Goal: Information Seeking & Learning: Learn about a topic

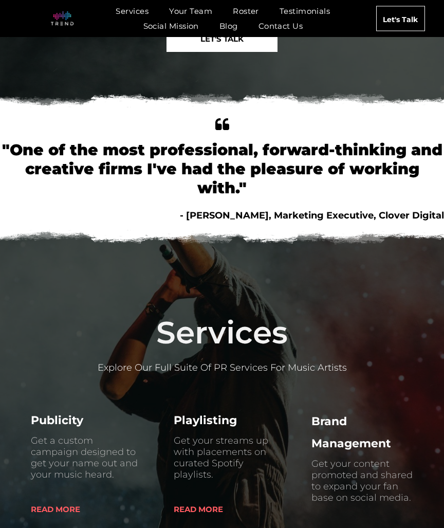
scroll to position [175, 0]
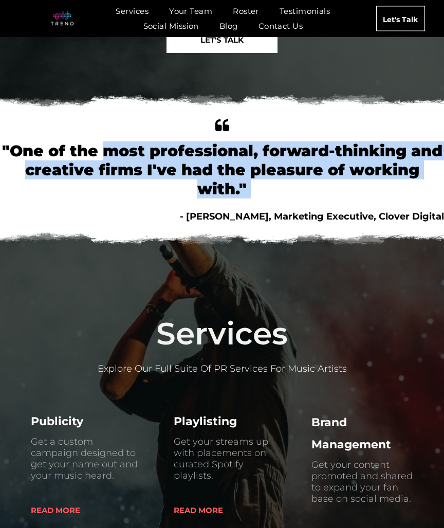
drag, startPoint x: 149, startPoint y: 206, endPoint x: 106, endPoint y: 147, distance: 73.1
click at [106, 147] on div "home "One of the most professional, forward-thinking and creative firms I've ha…" at bounding box center [222, 169] width 444 height 107
click at [106, 147] on font ""One of the most professional, forward-thinking and creative firms I've had the…" at bounding box center [222, 169] width 440 height 57
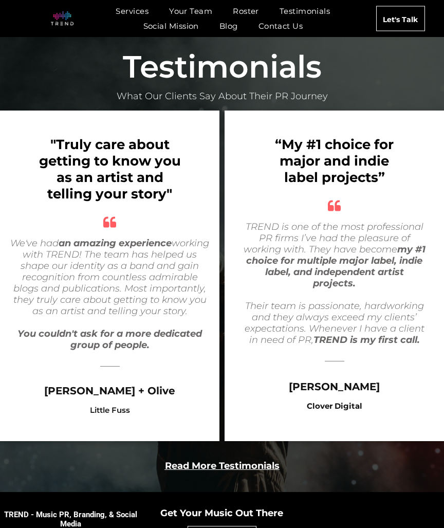
scroll to position [1961, 0]
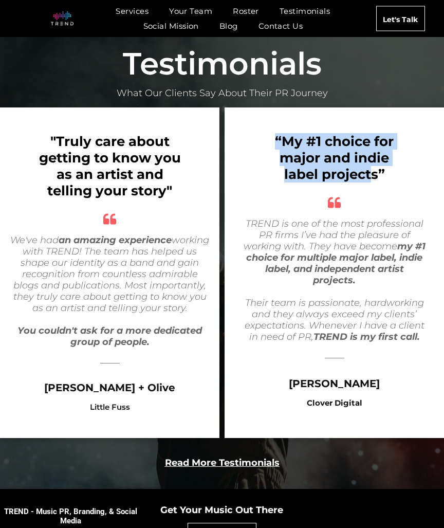
drag, startPoint x: 369, startPoint y: 189, endPoint x: 261, endPoint y: 147, distance: 115.6
click at [261, 147] on div "“My #1 choice for major and indie label projects” quotes TREND is one of the mo…" at bounding box center [333, 272] width 219 height 330
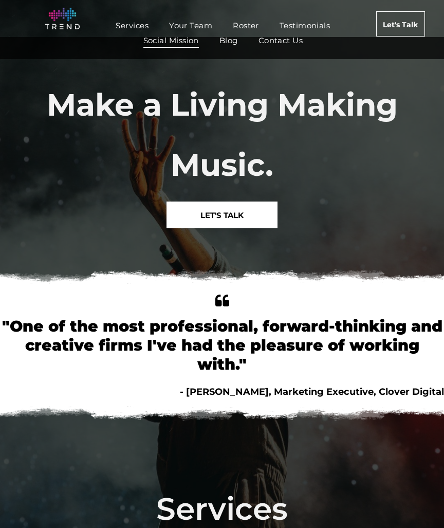
scroll to position [0, 0]
click at [190, 27] on span "Your Team" at bounding box center [190, 25] width 43 height 15
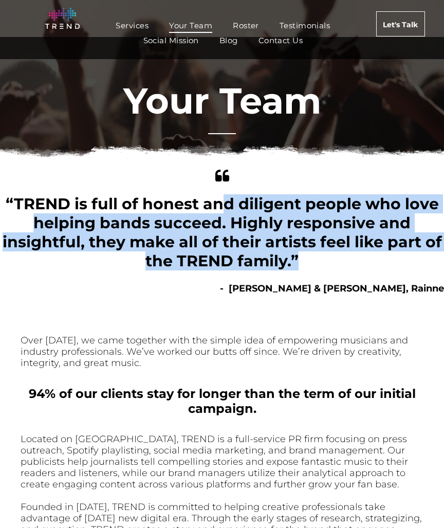
drag, startPoint x: 219, startPoint y: 198, endPoint x: 317, endPoint y: 269, distance: 120.7
click at [317, 269] on div "“TREND is full of honest and diligent people who love helping bands succeed. Hi…" at bounding box center [222, 232] width 444 height 76
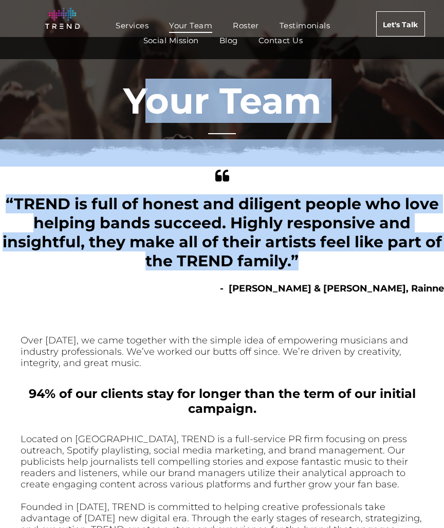
drag, startPoint x: 317, startPoint y: 269, endPoint x: 143, endPoint y: 102, distance: 241.2
click at [143, 102] on div "Your Team quotes “TREND is full of honest and diligent people who love helping …" at bounding box center [222, 402] width 444 height 730
drag, startPoint x: 123, startPoint y: 103, endPoint x: 258, endPoint y: 264, distance: 210.0
click at [259, 264] on div "Your Team quotes “TREND is full of honest and diligent people who love helping …" at bounding box center [222, 402] width 444 height 730
click at [258, 264] on span "“TREND is full of honest and diligent people who love helping bands succeed. Hi…" at bounding box center [222, 232] width 439 height 76
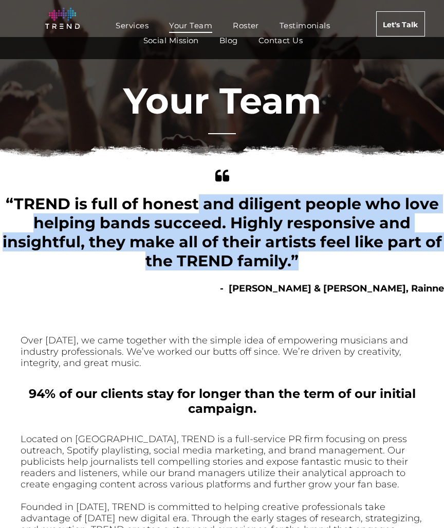
drag, startPoint x: 318, startPoint y: 266, endPoint x: 194, endPoint y: 219, distance: 132.3
click at [195, 218] on div "“TREND is full of honest and diligent people who love helping bands succeed. Hi…" at bounding box center [222, 232] width 444 height 76
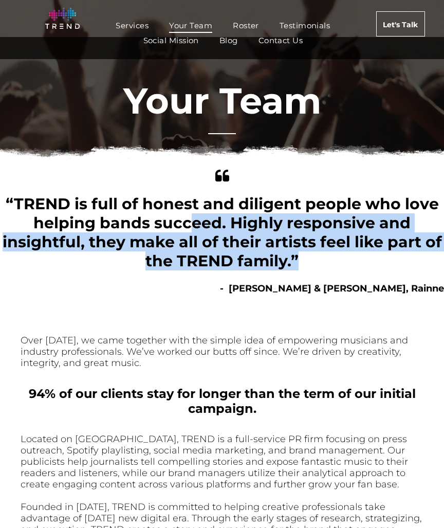
click at [194, 219] on span "“TREND is full of honest and diligent people who love helping bands succeed. Hi…" at bounding box center [222, 232] width 439 height 76
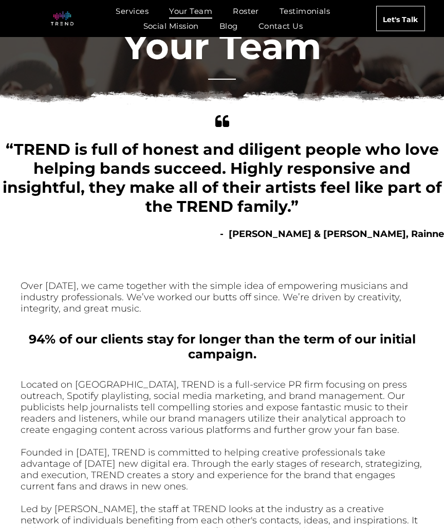
scroll to position [69, 0]
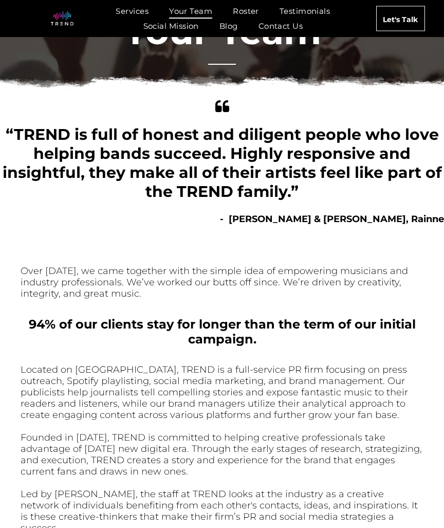
drag, startPoint x: 174, startPoint y: 252, endPoint x: 264, endPoint y: 344, distance: 128.2
click at [264, 344] on div "Over 15 years ago, we came together with the simple idea of empowering musician…" at bounding box center [222, 408] width 403 height 350
click at [264, 344] on div "94% of our clients stay for longer than the term of our initial campaign." at bounding box center [222, 331] width 403 height 30
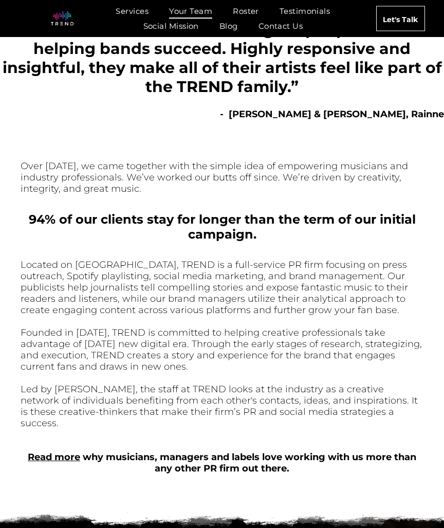
scroll to position [176, 0]
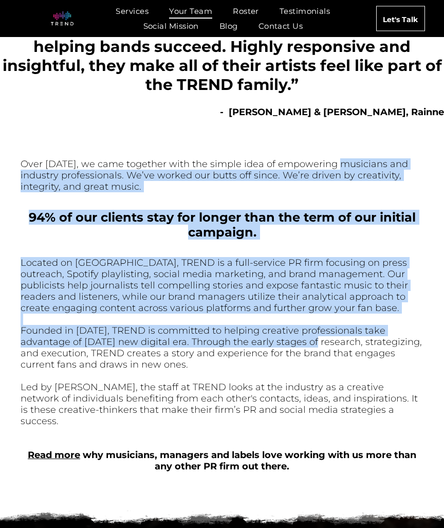
drag, startPoint x: 264, startPoint y: 344, endPoint x: 329, endPoint y: 158, distance: 196.6
click at [329, 158] on div "Over 15 years ago, we came together with the simple idea of empowering musician…" at bounding box center [222, 301] width 403 height 350
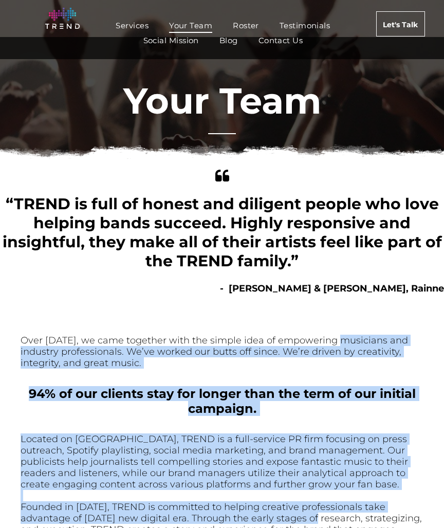
scroll to position [0, 0]
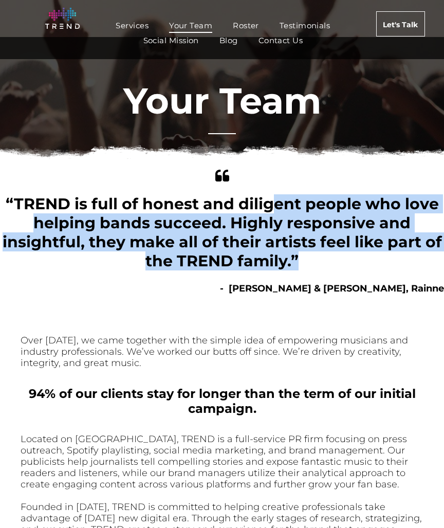
drag, startPoint x: 273, startPoint y: 210, endPoint x: 317, endPoint y: 262, distance: 68.1
click at [317, 263] on div "“TREND is full of honest and diligent people who love helping bands succeed. Hi…" at bounding box center [222, 232] width 444 height 76
click at [317, 262] on div "“TREND is full of honest and diligent people who love helping bands succeed. Hi…" at bounding box center [222, 232] width 444 height 76
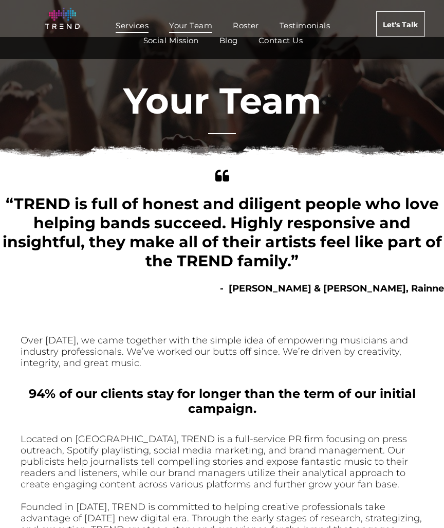
click at [120, 22] on span "Services" at bounding box center [132, 25] width 33 height 15
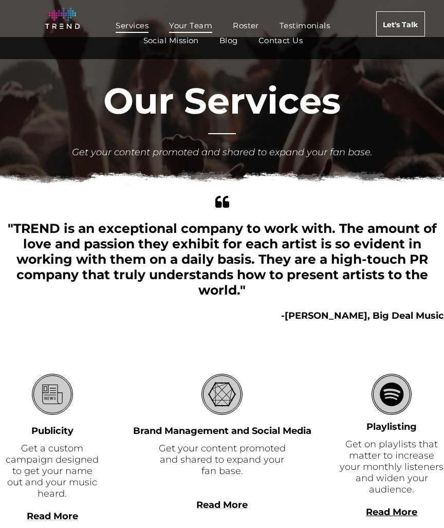
click at [179, 20] on span "Your Team" at bounding box center [190, 25] width 43 height 15
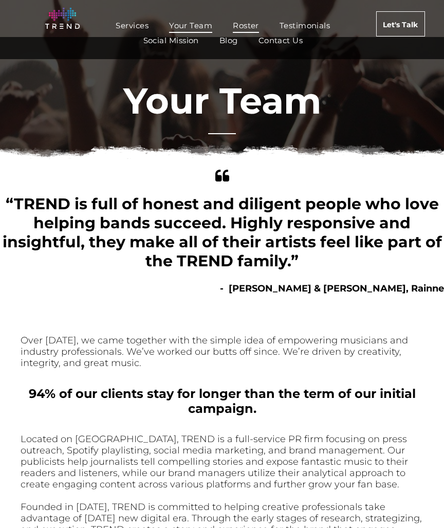
click at [240, 23] on span "Roster" at bounding box center [246, 25] width 26 height 15
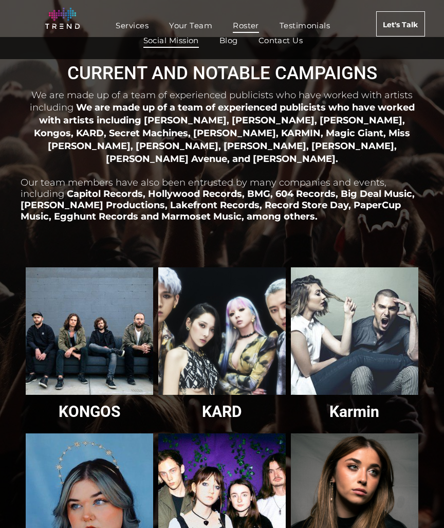
click at [178, 38] on span "Social Mission" at bounding box center [170, 40] width 55 height 15
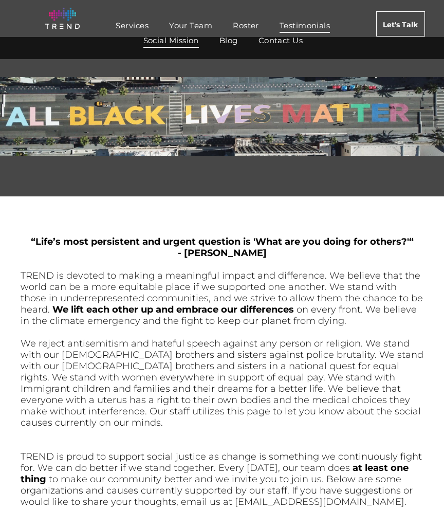
click at [304, 25] on span "Testimonials" at bounding box center [304, 25] width 50 height 15
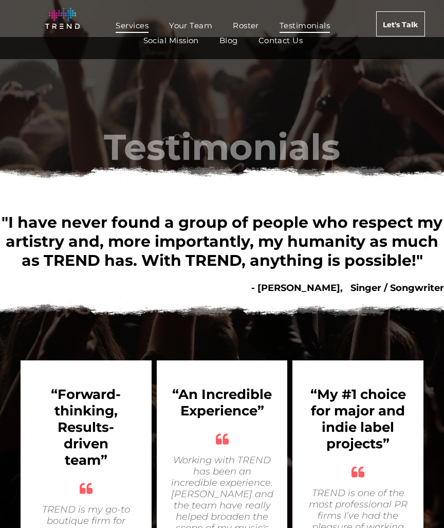
click at [131, 23] on span "Services" at bounding box center [132, 25] width 33 height 15
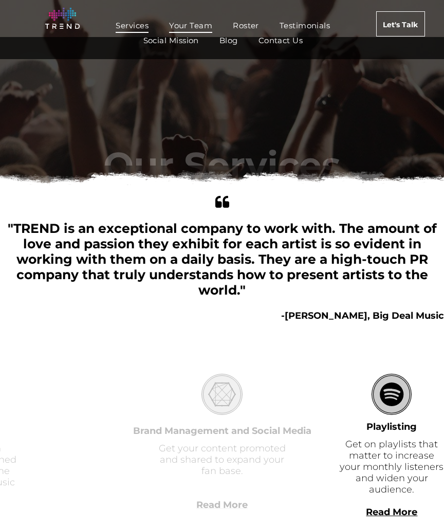
click at [183, 31] on span "Your Team" at bounding box center [190, 25] width 43 height 15
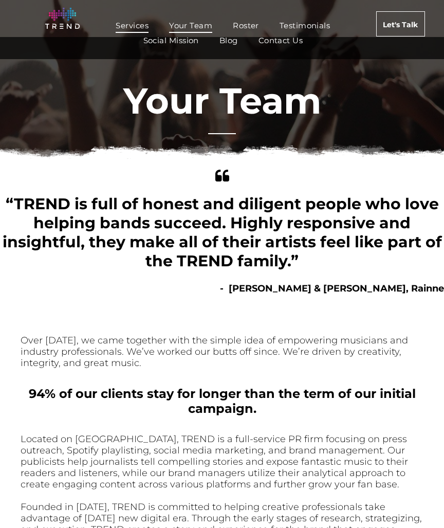
click at [124, 20] on span "Services" at bounding box center [132, 25] width 33 height 15
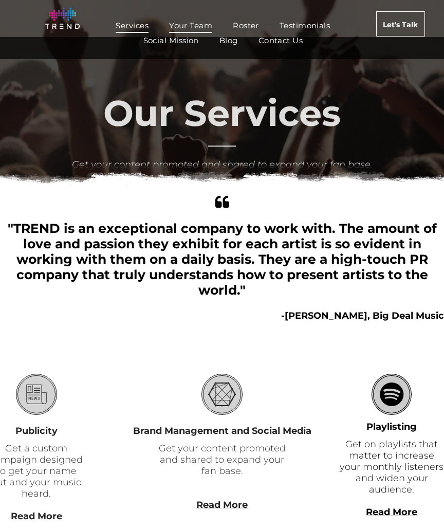
click at [188, 28] on span "Your Team" at bounding box center [190, 25] width 43 height 15
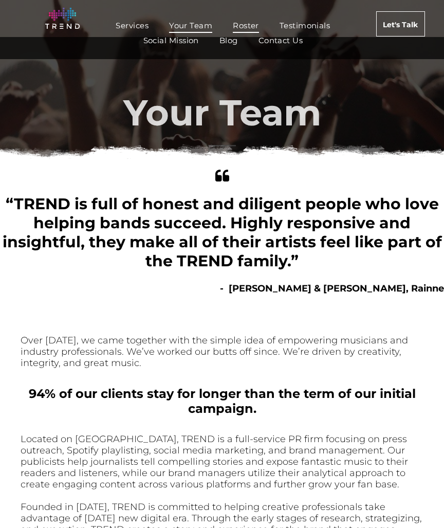
click at [262, 30] on link "Roster" at bounding box center [245, 25] width 47 height 15
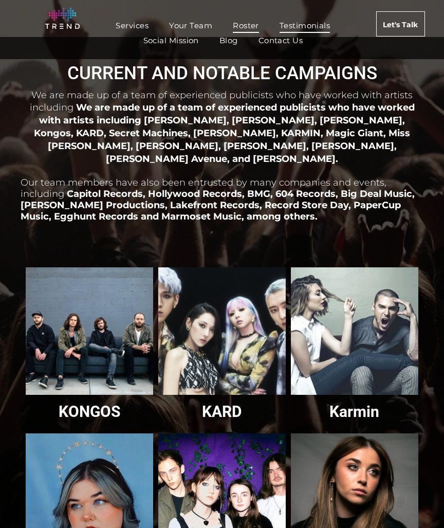
click at [312, 30] on span "Testimonials" at bounding box center [304, 25] width 50 height 15
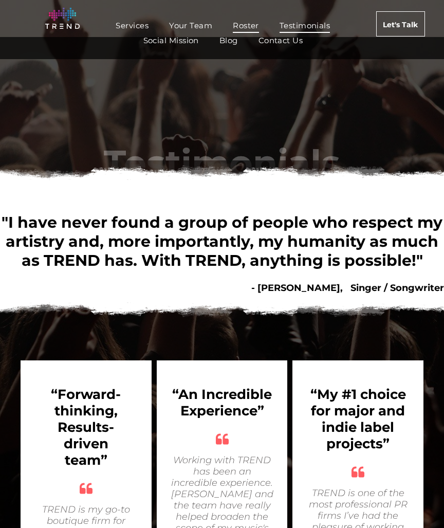
click at [247, 25] on span "Roster" at bounding box center [246, 25] width 26 height 15
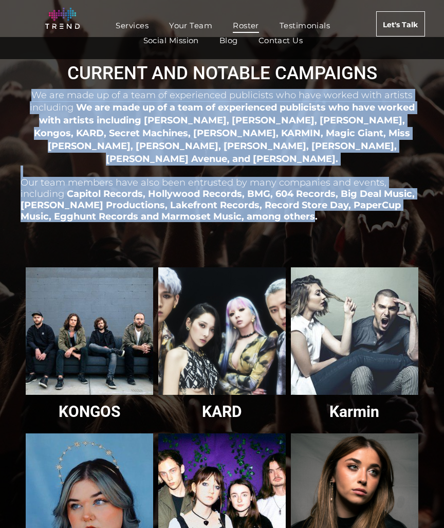
drag, startPoint x: 313, startPoint y: 200, endPoint x: 77, endPoint y: 85, distance: 262.6
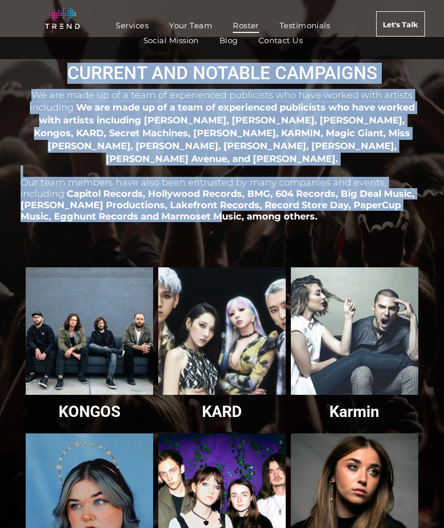
drag, startPoint x: 55, startPoint y: 60, endPoint x: 196, endPoint y: 196, distance: 195.4
click at [196, 196] on span "Capitol Records, Hollywood Records, BMG, 604 Records, Big Deal Music, Quincy Jo…" at bounding box center [218, 205] width 394 height 34
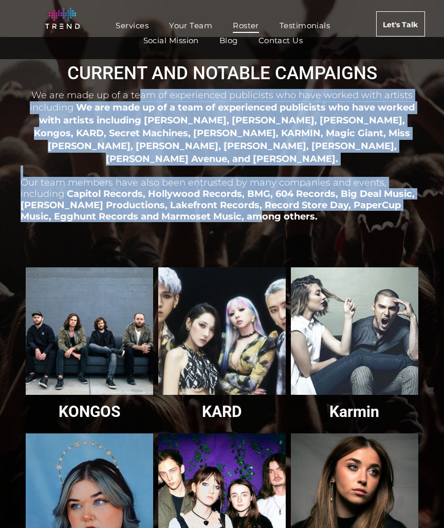
drag, startPoint x: 238, startPoint y: 206, endPoint x: 141, endPoint y: 93, distance: 148.9
click at [141, 92] on div "We are made up of a team of experienced publicists who have worked with artists…" at bounding box center [222, 172] width 403 height 169
click at [141, 93] on span "We are made up of a team of experienced publicists who have worked with artists…" at bounding box center [221, 101] width 383 height 24
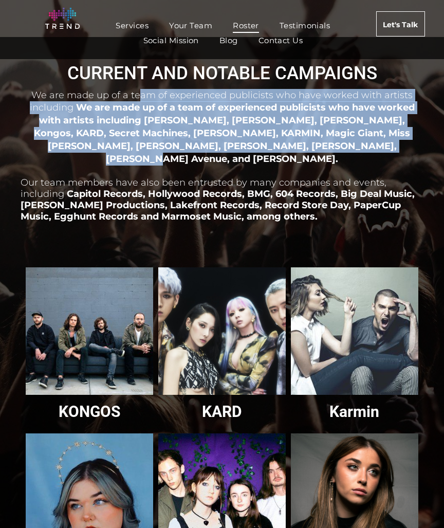
drag, startPoint x: 141, startPoint y: 93, endPoint x: 352, endPoint y: 141, distance: 216.3
click at [352, 141] on p "We are made up of a team of experienced publicists who have worked with artists…" at bounding box center [222, 127] width 403 height 77
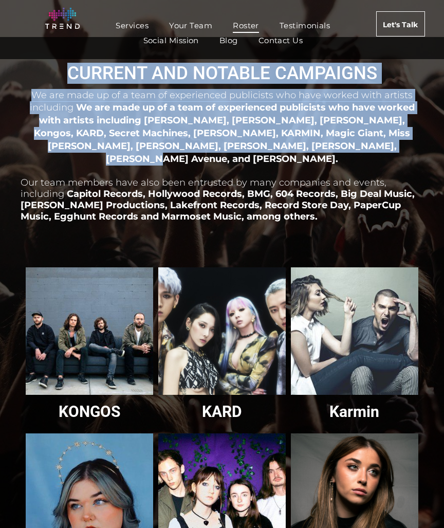
drag, startPoint x: 352, startPoint y: 141, endPoint x: 48, endPoint y: 71, distance: 311.4
click at [48, 71] on h3 "CURRENT AND NOTABLE CAMPAIGNS" at bounding box center [222, 73] width 403 height 21
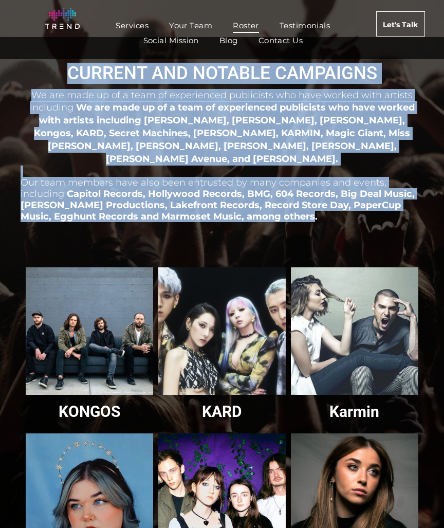
drag, startPoint x: 48, startPoint y: 71, endPoint x: 280, endPoint y: 199, distance: 264.8
click at [280, 199] on span "Capitol Records, Hollywood Records, BMG, 604 Records, Big Deal Music, Quincy Jo…" at bounding box center [218, 205] width 394 height 34
drag, startPoint x: 303, startPoint y: 202, endPoint x: 42, endPoint y: 69, distance: 293.6
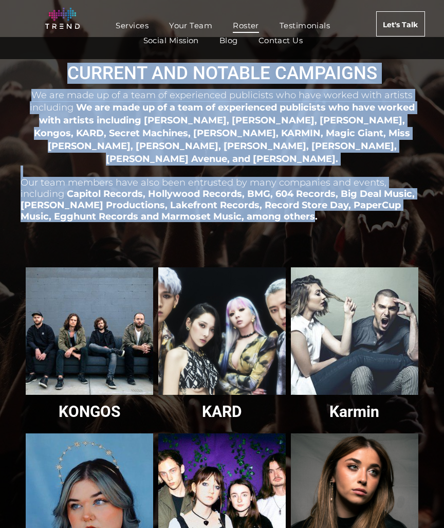
click at [42, 69] on h3 "CURRENT AND NOTABLE CAMPAIGNS" at bounding box center [222, 73] width 403 height 21
drag, startPoint x: 42, startPoint y: 69, endPoint x: 342, endPoint y: 212, distance: 332.2
click at [342, 222] on p at bounding box center [222, 227] width 403 height 11
drag, startPoint x: 293, startPoint y: 200, endPoint x: 190, endPoint y: 63, distance: 171.7
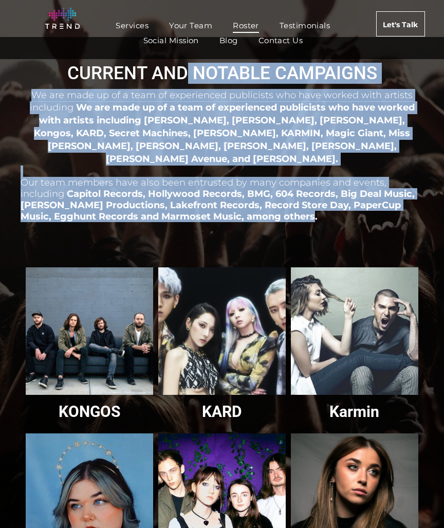
click at [190, 63] on span "CURRENT AND NOTABLE CAMPAIGNS" at bounding box center [222, 73] width 310 height 21
drag, startPoint x: 70, startPoint y: 72, endPoint x: 292, endPoint y: 199, distance: 255.6
click at [293, 199] on p "Our team members have also been entrusted by many companies and events, includi…" at bounding box center [222, 193] width 403 height 57
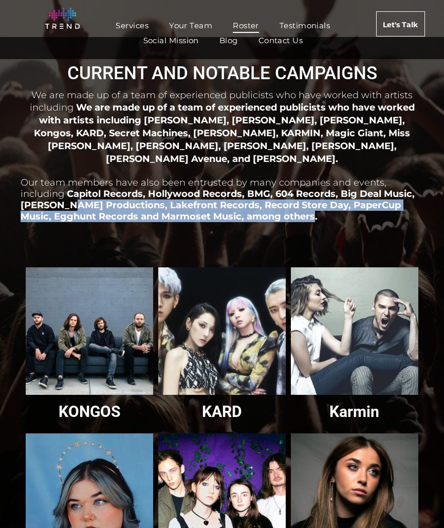
drag, startPoint x: 293, startPoint y: 199, endPoint x: 71, endPoint y: 185, distance: 221.8
click at [71, 185] on p "Our team members have also been entrusted by many companies and events, includi…" at bounding box center [222, 193] width 403 height 57
click at [71, 188] on span "Capitol Records, Hollywood Records, BMG, 604 Records, Big Deal Music, Quincy Jo…" at bounding box center [218, 205] width 394 height 34
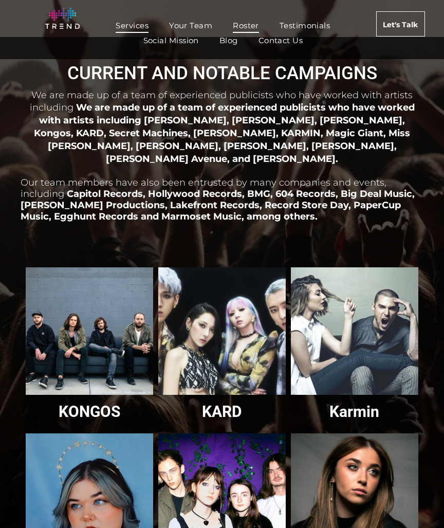
click at [137, 20] on span "Services" at bounding box center [132, 25] width 33 height 15
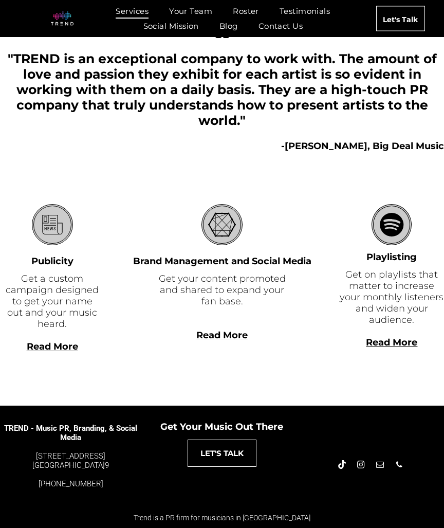
scroll to position [170, 0]
click at [395, 342] on b "Read More" at bounding box center [391, 341] width 51 height 11
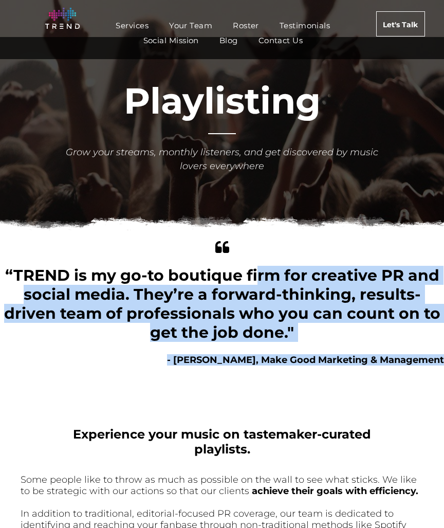
drag, startPoint x: 370, startPoint y: 378, endPoint x: 256, endPoint y: 267, distance: 158.4
click at [256, 267] on div "Playlisting Grow your streams, monthly listeners, and get discovered by music l…" at bounding box center [222, 426] width 444 height 779
click at [256, 267] on span "“TREND is my go-to boutique firm for creative PR and social media. They’re a fo…" at bounding box center [222, 304] width 436 height 76
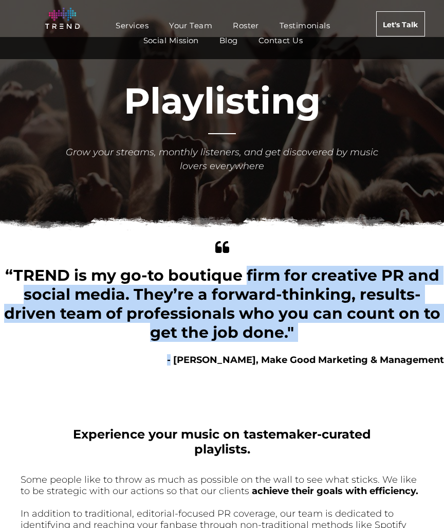
drag, startPoint x: 256, startPoint y: 267, endPoint x: 302, endPoint y: 348, distance: 92.9
click at [302, 348] on div "quotes “TREND is my go-to boutique firm for creative PR and social media. They’…" at bounding box center [222, 302] width 444 height 128
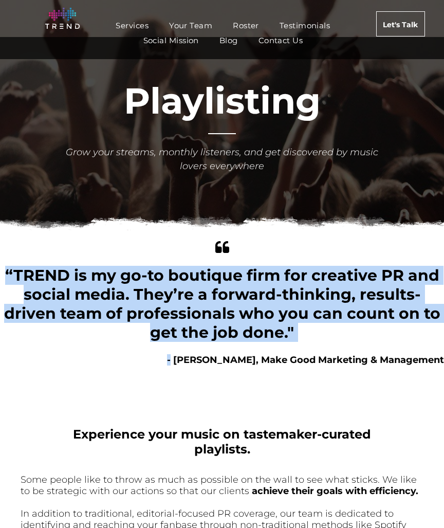
drag, startPoint x: 302, startPoint y: 348, endPoint x: 253, endPoint y: 238, distance: 120.5
click at [253, 238] on div "quotes “TREND is my go-to boutique firm for creative PR and social media. They’…" at bounding box center [222, 302] width 444 height 128
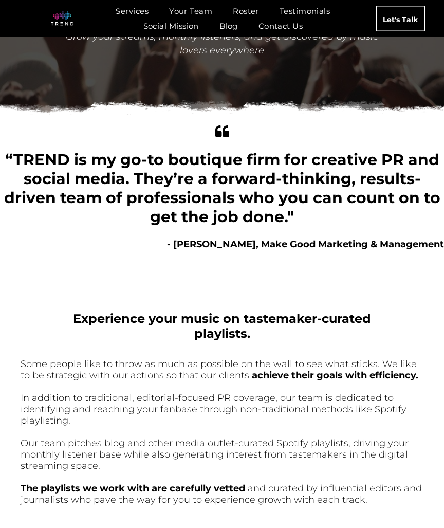
scroll to position [111, 0]
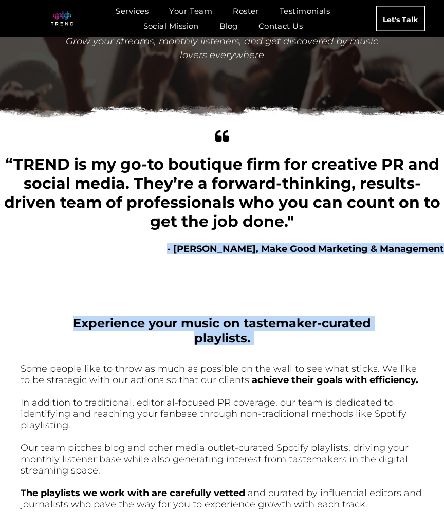
drag, startPoint x: 253, startPoint y: 238, endPoint x: 305, endPoint y: 363, distance: 135.4
click at [305, 363] on div "Playlisting Grow your streams, monthly listeners, and get discovered by music l…" at bounding box center [222, 315] width 444 height 779
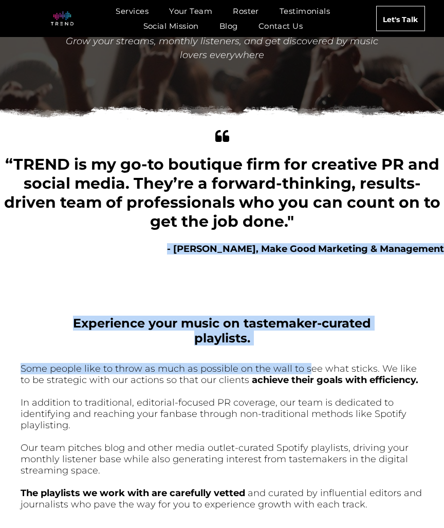
click at [305, 363] on span "Some people like to throw as much as possible on the wall to see what sticks. W…" at bounding box center [219, 374] width 396 height 23
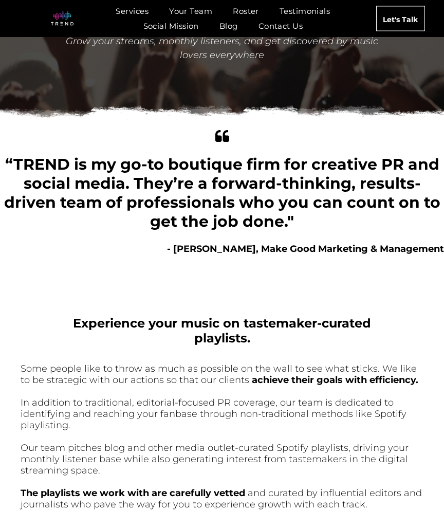
scroll to position [244, 0]
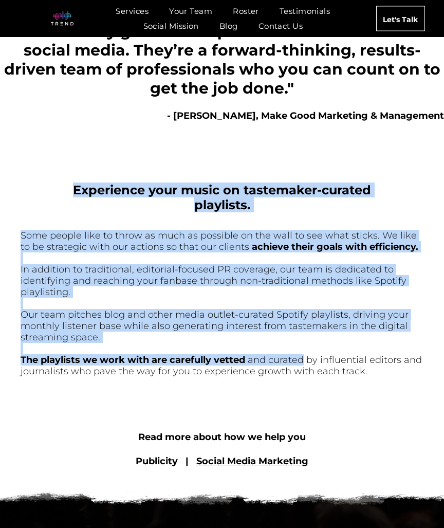
drag, startPoint x: 305, startPoint y: 363, endPoint x: 214, endPoint y: 164, distance: 219.1
click at [214, 164] on div "Experience your music on tastemaker-curated playlists. Some people like to thro…" at bounding box center [222, 265] width 403 height 270
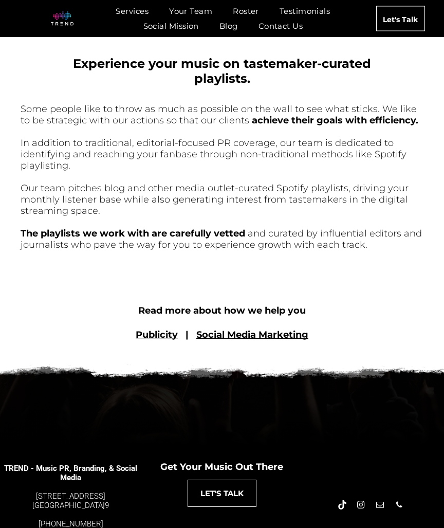
scroll to position [373, 0]
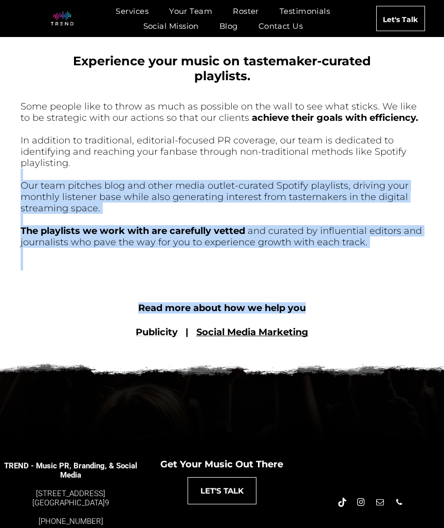
drag, startPoint x: 214, startPoint y: 164, endPoint x: 348, endPoint y: 316, distance: 203.4
click at [348, 316] on div "Playlisting Grow your streams, monthly listeners, and get discovered by music l…" at bounding box center [222, 53] width 444 height 779
click at [348, 316] on div "Read more about how we help you" at bounding box center [222, 311] width 403 height 20
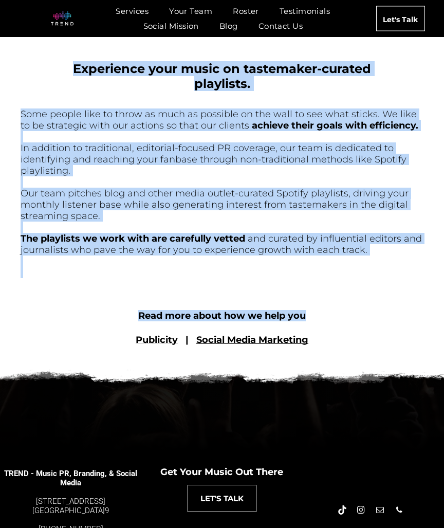
scroll to position [364, 0]
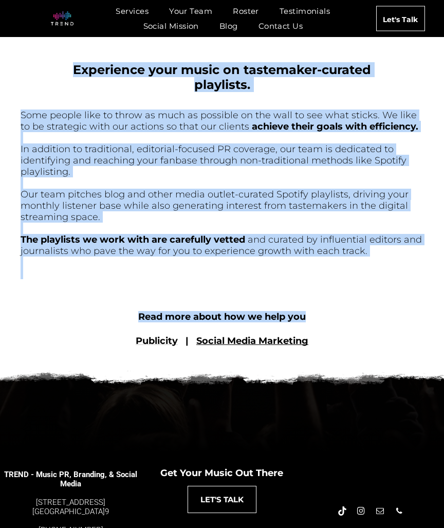
drag, startPoint x: 348, startPoint y: 316, endPoint x: 59, endPoint y: 66, distance: 382.7
click at [60, 66] on div "Playlisting Grow your streams, monthly listeners, and get discovered by music l…" at bounding box center [222, 62] width 444 height 779
click at [59, 66] on div "Experience your music on tastemaker-curated playlists." at bounding box center [222, 77] width 345 height 30
drag, startPoint x: 59, startPoint y: 66, endPoint x: 208, endPoint y: 258, distance: 243.2
click at [208, 258] on div "Experience your music on tastemaker-curated playlists. Some people like to thro…" at bounding box center [222, 145] width 403 height 270
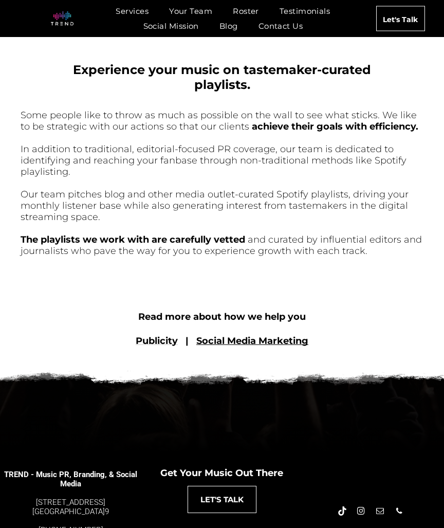
click at [208, 258] on p at bounding box center [222, 261] width 403 height 11
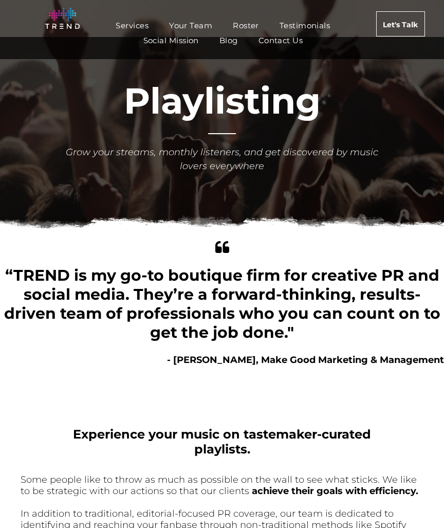
scroll to position [0, 0]
click at [139, 24] on span "Services" at bounding box center [132, 25] width 33 height 15
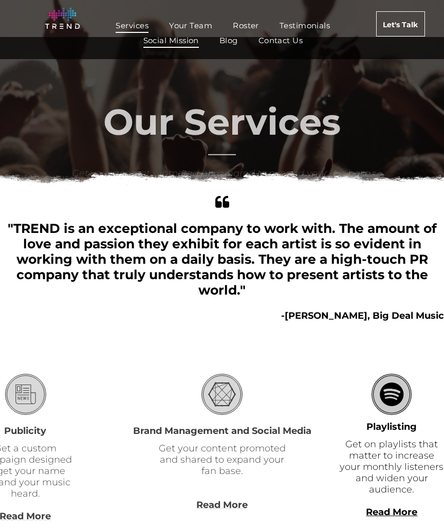
click at [163, 47] on span "Social Mission" at bounding box center [170, 40] width 55 height 15
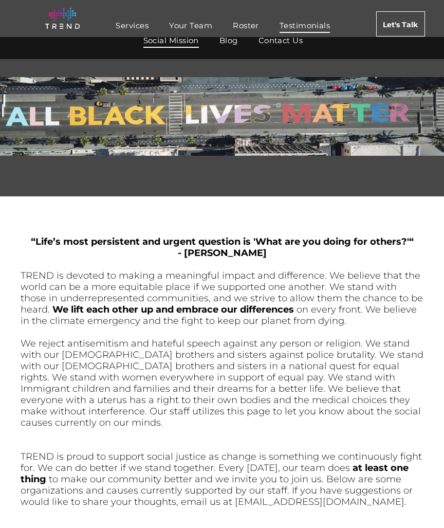
click at [308, 26] on span "Testimonials" at bounding box center [304, 25] width 50 height 15
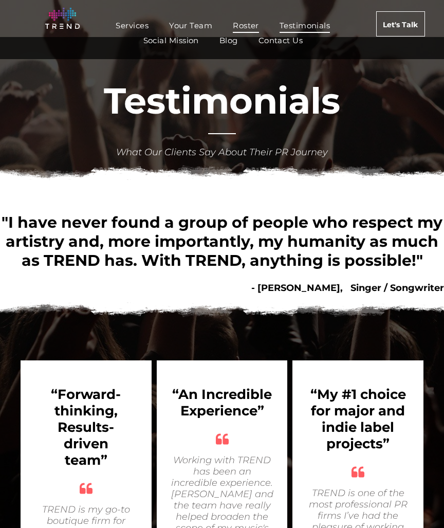
click at [230, 25] on link "Roster" at bounding box center [245, 25] width 47 height 15
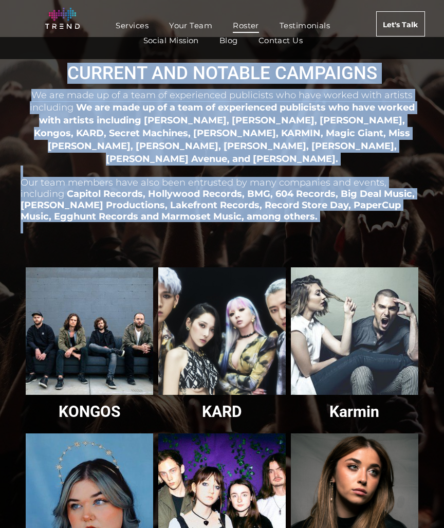
drag, startPoint x: 297, startPoint y: 217, endPoint x: 188, endPoint y: 61, distance: 190.2
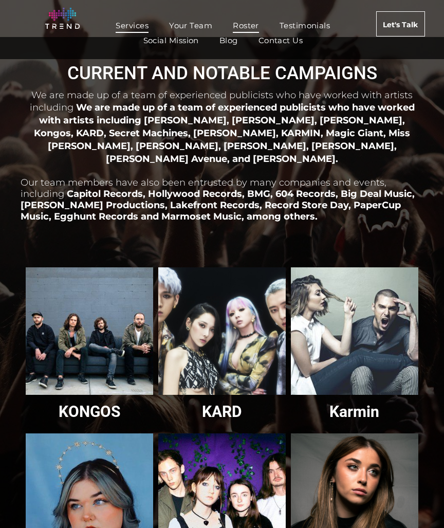
click at [135, 28] on span "Services" at bounding box center [132, 25] width 33 height 15
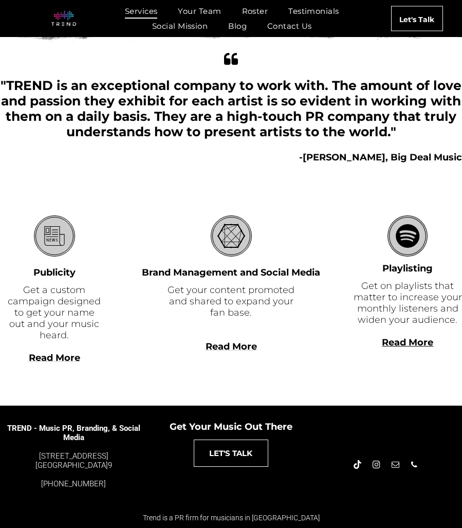
scroll to position [144, 0]
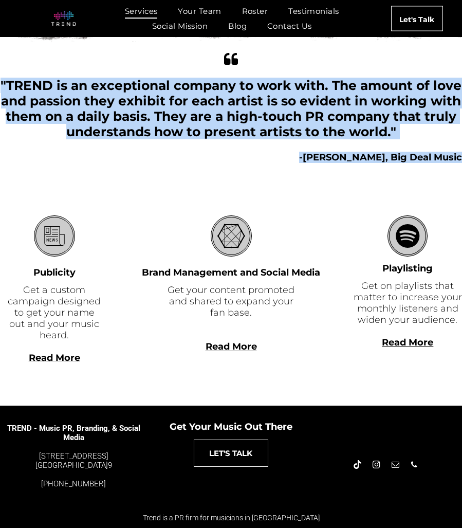
drag, startPoint x: 285, startPoint y: 165, endPoint x: 211, endPoint y: 54, distance: 133.3
click at [211, 55] on div "Our Services Get your content promoted and shared to expand your fan base. Serv…" at bounding box center [231, 149] width 462 height 512
click at [211, 54] on div "Services "TREND is an exceptional company to work with. The amount of love and …" at bounding box center [231, 107] width 462 height 114
drag, startPoint x: 211, startPoint y: 54, endPoint x: 280, endPoint y: 175, distance: 139.0
click at [280, 175] on div "Our Services Get your content promoted and shared to expand your fan base. Serv…" at bounding box center [231, 149] width 462 height 512
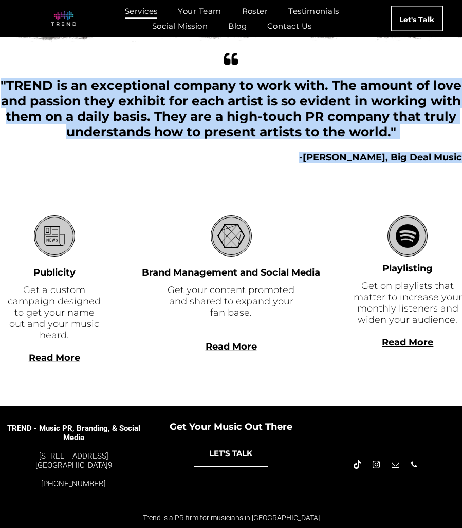
click at [280, 175] on div at bounding box center [231, 189] width 421 height 51
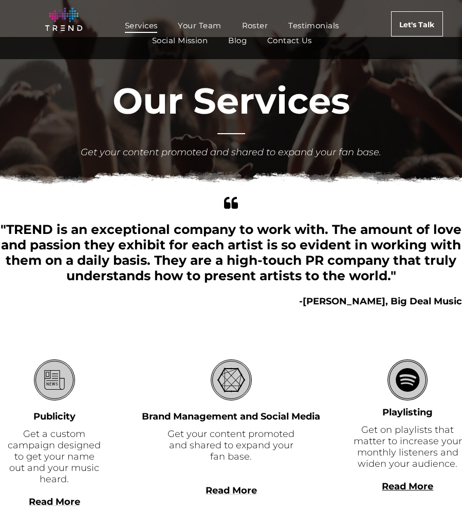
scroll to position [0, 0]
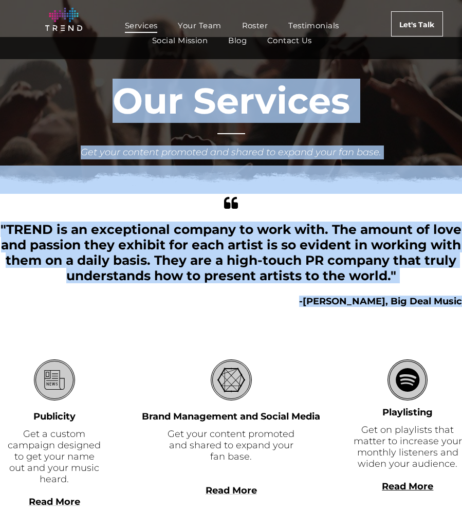
drag, startPoint x: 116, startPoint y: 109, endPoint x: 410, endPoint y: 320, distance: 362.2
click at [410, 320] on div "Our Services Get your content promoted and shared to expand your fan base. Serv…" at bounding box center [231, 293] width 462 height 512
click at [410, 320] on div at bounding box center [231, 333] width 421 height 51
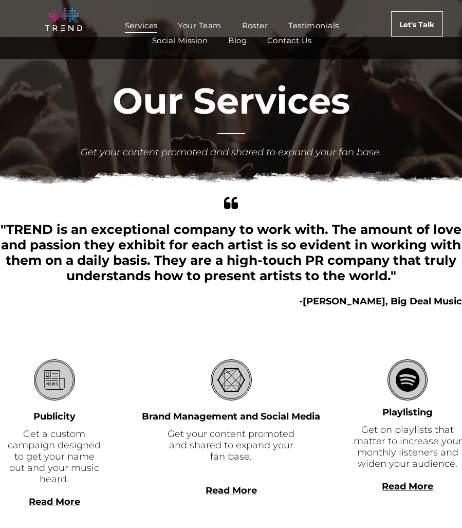
scroll to position [55, 0]
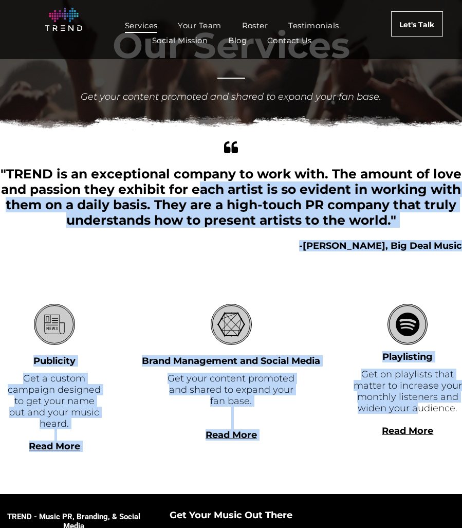
drag, startPoint x: 416, startPoint y: 412, endPoint x: 233, endPoint y: 186, distance: 290.7
click at [233, 186] on div "Our Services Get your content promoted and shared to expand your fan base. Serv…" at bounding box center [231, 238] width 462 height 512
click at [233, 186] on span ""TREND is an exceptional company to work with. The amount of love and passion t…" at bounding box center [231, 197] width 461 height 62
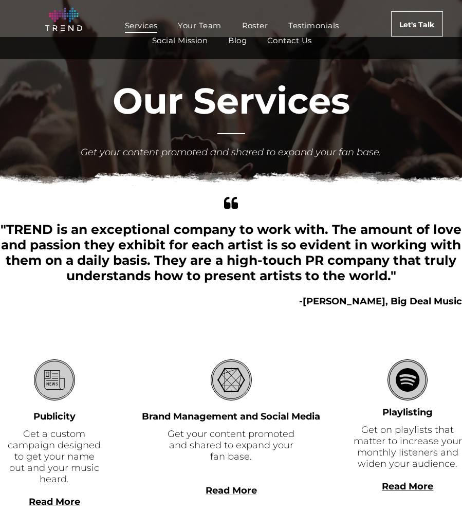
scroll to position [0, 0]
click at [213, 29] on span "Your Team" at bounding box center [199, 25] width 43 height 15
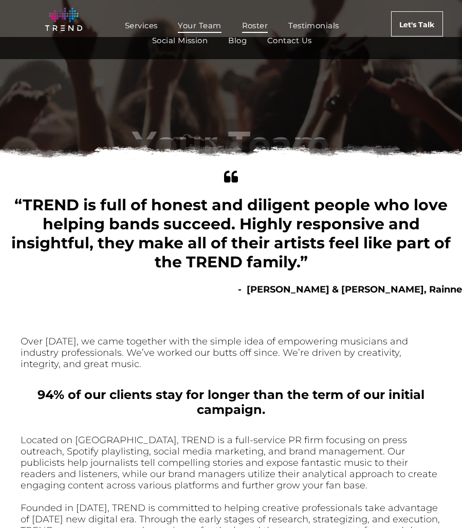
click at [255, 18] on span "Roster" at bounding box center [255, 25] width 26 height 15
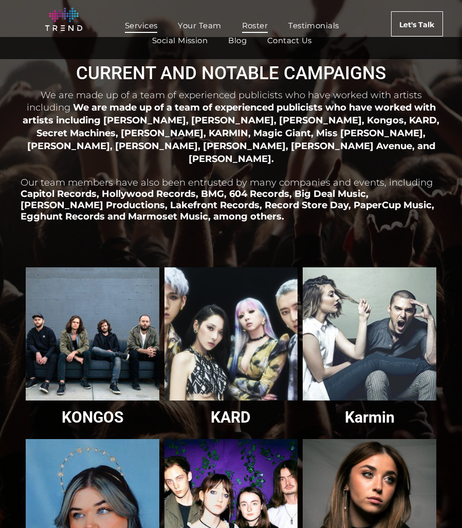
click at [150, 19] on span "Services" at bounding box center [141, 25] width 33 height 15
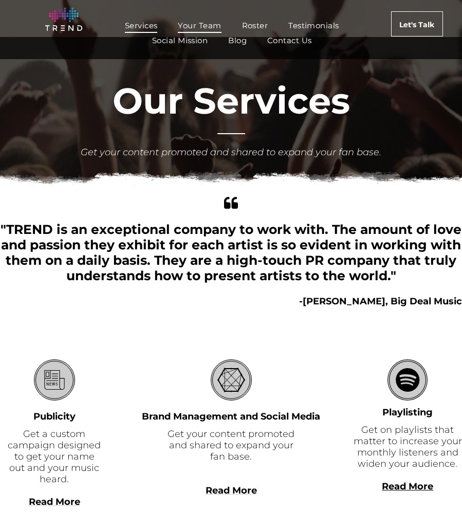
click at [203, 20] on span "Your Team" at bounding box center [199, 25] width 43 height 15
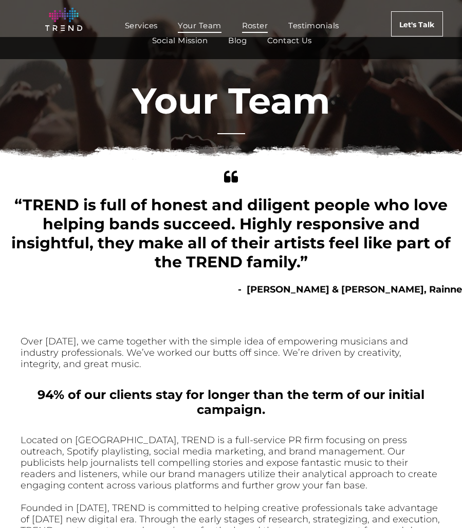
click at [254, 26] on span "Roster" at bounding box center [255, 25] width 26 height 15
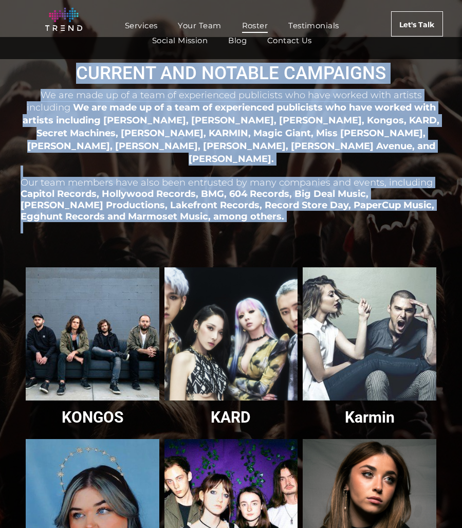
drag, startPoint x: 245, startPoint y: 214, endPoint x: 80, endPoint y: 74, distance: 216.5
click at [80, 74] on span "CURRENT AND NOTABLE CAMPAIGNS" at bounding box center [231, 73] width 310 height 21
drag, startPoint x: 80, startPoint y: 74, endPoint x: 228, endPoint y: 202, distance: 195.9
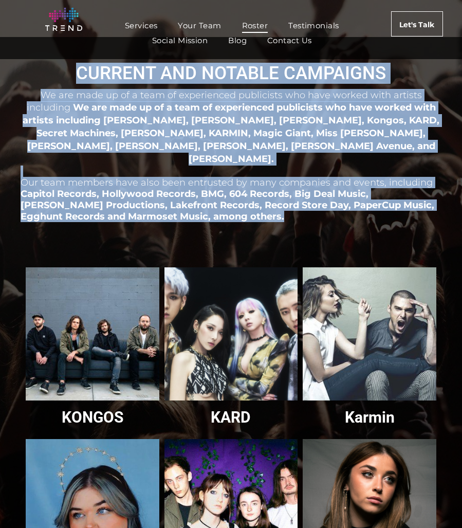
click at [228, 202] on p "Our team members have also been entrusted by many companies and events, includi…" at bounding box center [231, 193] width 421 height 57
drag, startPoint x: 228, startPoint y: 202, endPoint x: 73, endPoint y: 70, distance: 203.3
click at [74, 70] on h3 "CURRENT AND NOTABLE CAMPAIGNS" at bounding box center [231, 73] width 421 height 21
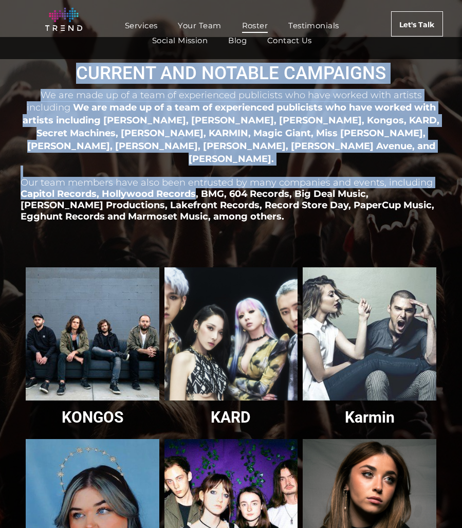
drag, startPoint x: 74, startPoint y: 70, endPoint x: 195, endPoint y: 182, distance: 164.3
click at [195, 188] on span "Capitol Records, Hollywood Records, BMG, 604 Records, Big Deal Music, [PERSON_N…" at bounding box center [227, 205] width 413 height 34
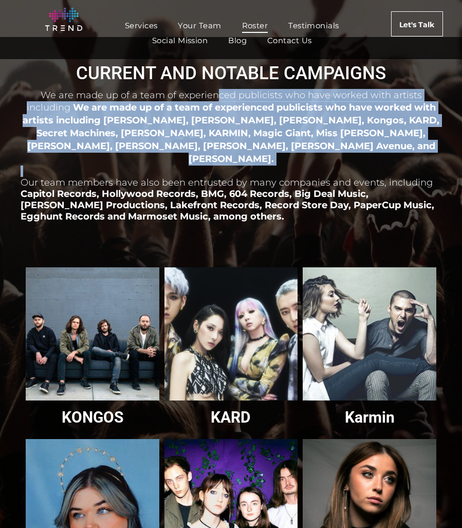
drag, startPoint x: 211, startPoint y: 111, endPoint x: 240, endPoint y: 161, distance: 58.2
click at [240, 161] on div "We are made up of a team of experienced publicists who have worked with artists…" at bounding box center [231, 172] width 421 height 169
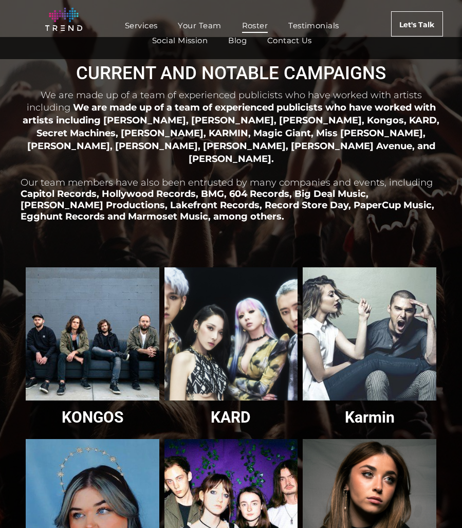
click at [240, 177] on span "Our team members have also been entrusted by many companies and events, includi…" at bounding box center [227, 182] width 412 height 11
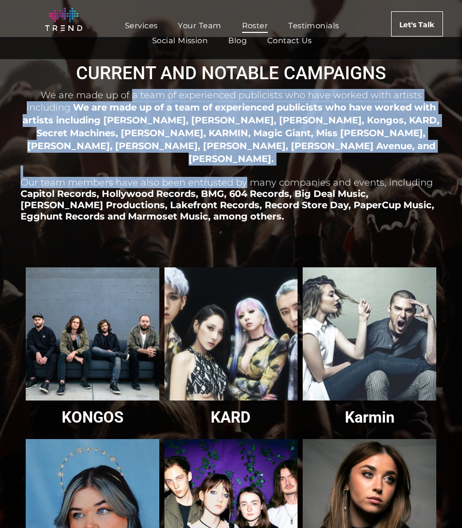
drag, startPoint x: 240, startPoint y: 161, endPoint x: 112, endPoint y: 99, distance: 142.4
click at [112, 98] on div "We are made up of a team of experienced publicists who have worked with artists…" at bounding box center [231, 172] width 421 height 169
click at [112, 99] on span "We are made up of a team of experienced publicists who have worked with artists…" at bounding box center [224, 101] width 395 height 24
drag, startPoint x: 89, startPoint y: 99, endPoint x: 233, endPoint y: 169, distance: 159.7
click at [232, 168] on div "We are made up of a team of experienced publicists who have worked with artists…" at bounding box center [231, 172] width 421 height 169
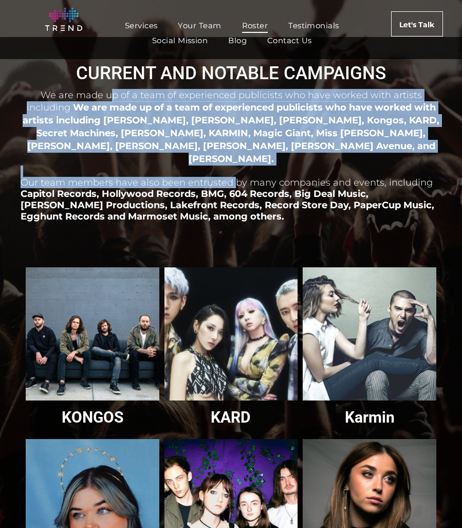
click at [233, 177] on span "Our team members have also been entrusted by many companies and events, includi…" at bounding box center [227, 182] width 412 height 11
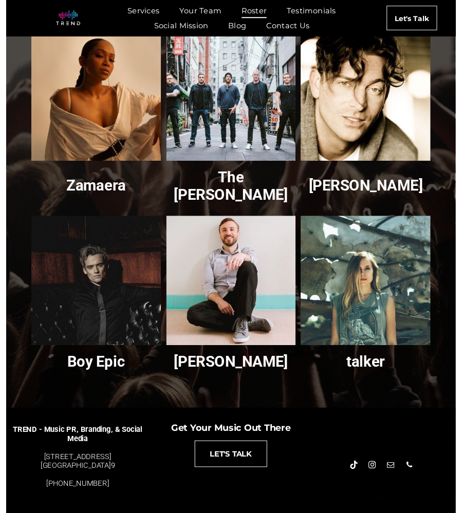
scroll to position [1094, 0]
